Goal: Check status: Check status

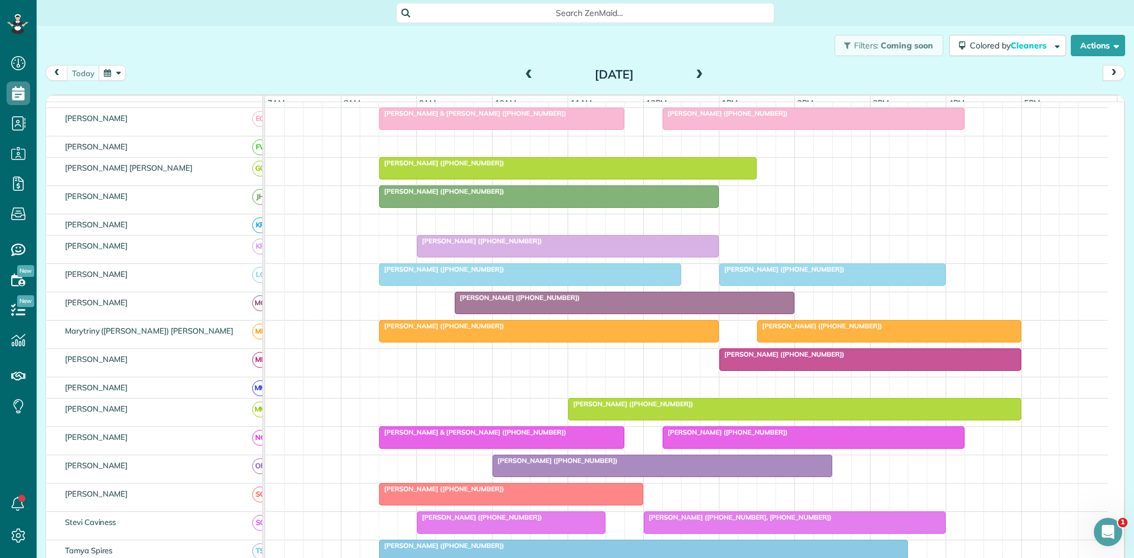
scroll to position [367, 0]
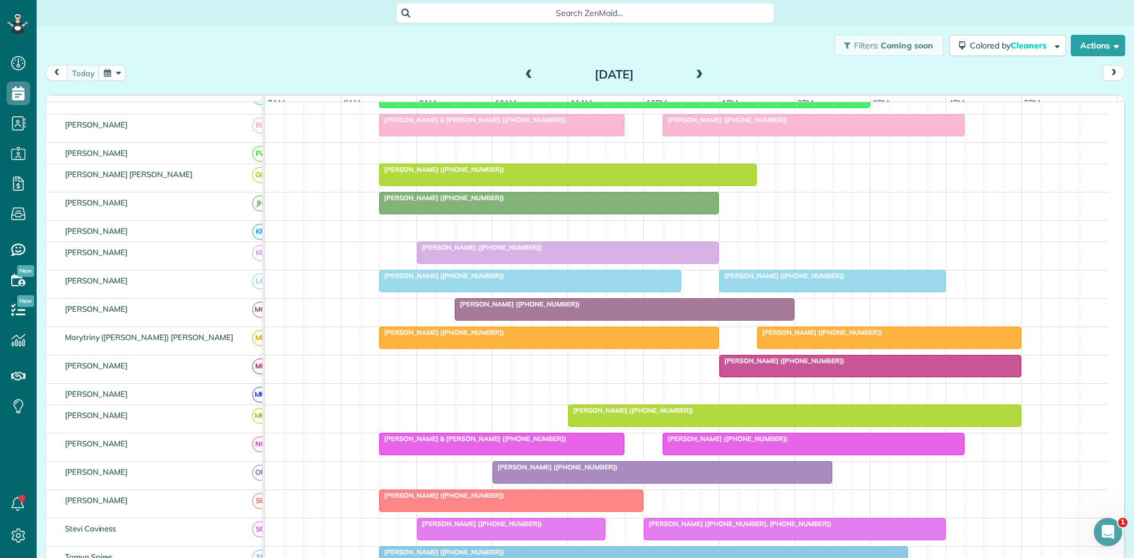
click at [832, 337] on span "[PERSON_NAME] ([PHONE_NUMBER])" at bounding box center [820, 332] width 126 height 8
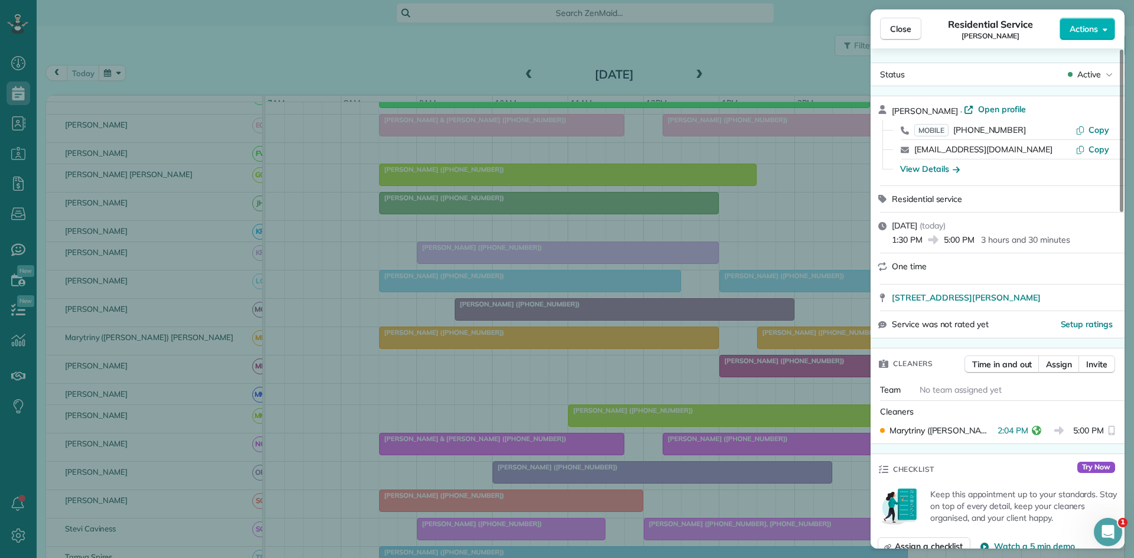
click at [817, 342] on div "Close Residential Service [PERSON_NAME] Actions Status Active [PERSON_NAME] · O…" at bounding box center [567, 279] width 1134 height 558
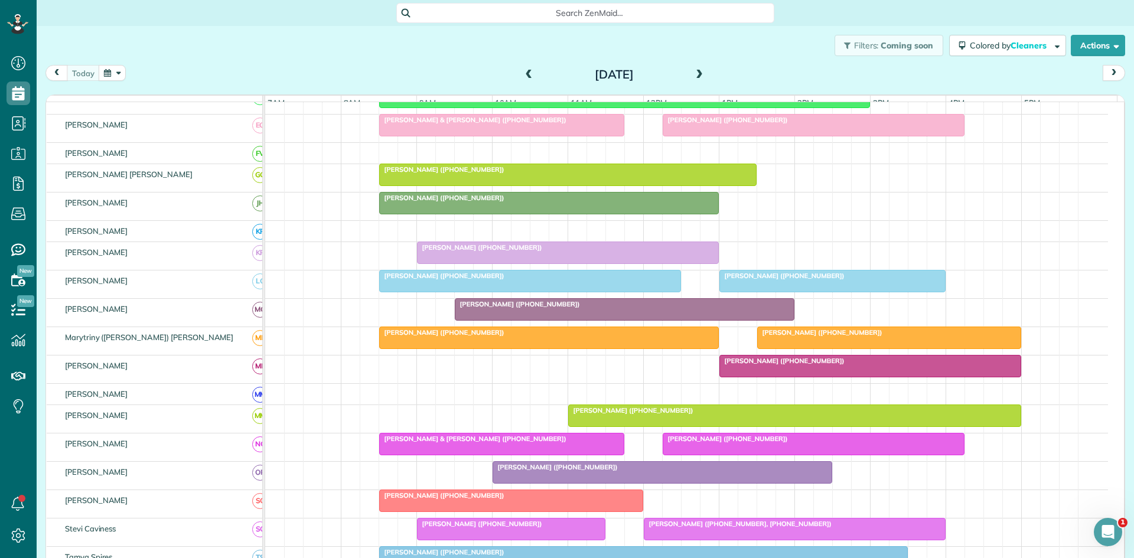
click at [825, 374] on div at bounding box center [870, 366] width 301 height 21
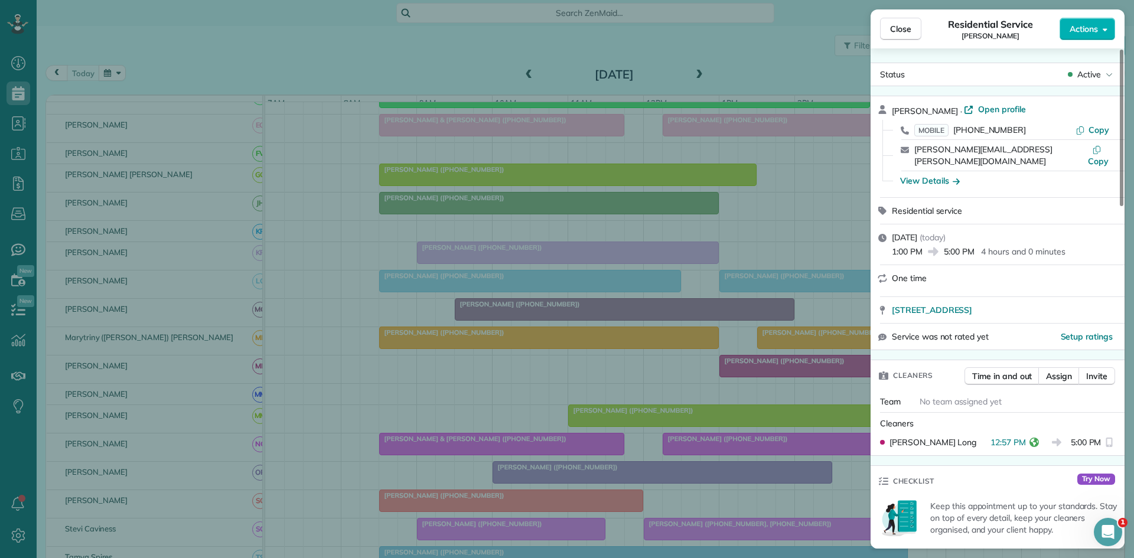
click at [825, 374] on div "Close Residential Service [PERSON_NAME] Actions Status Active [PERSON_NAME] · O…" at bounding box center [567, 279] width 1134 height 558
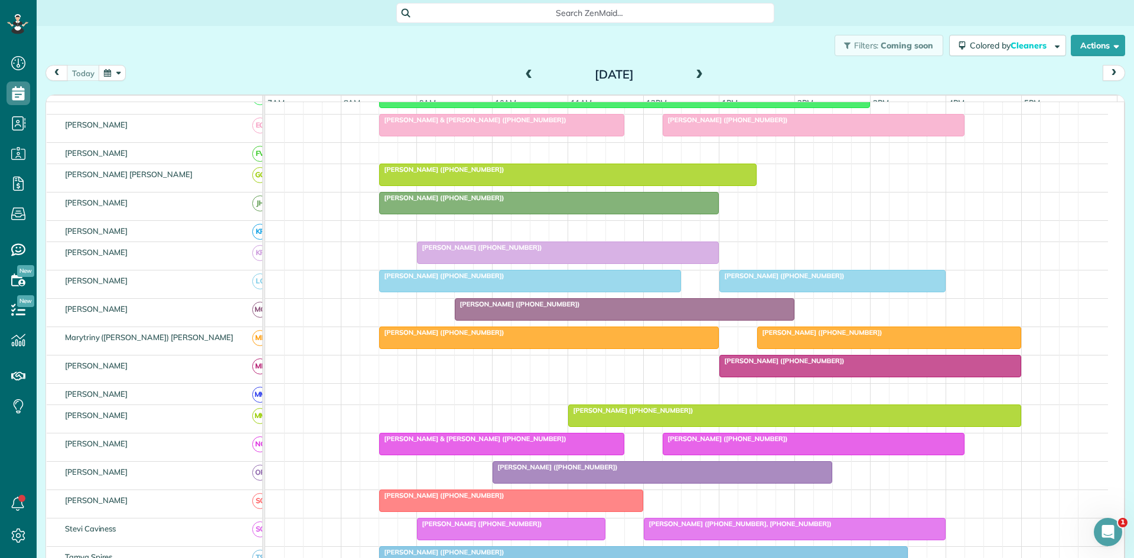
click at [767, 426] on div at bounding box center [795, 415] width 452 height 21
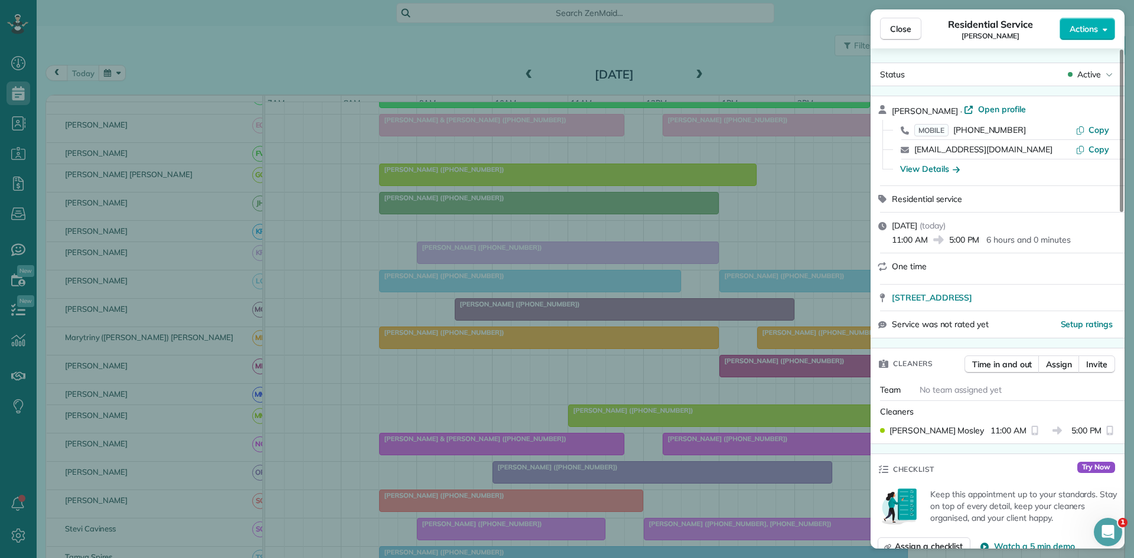
click at [773, 387] on div "Close Residential Service [PERSON_NAME] Actions Status Active [PERSON_NAME] · O…" at bounding box center [567, 279] width 1134 height 558
